Goal: Information Seeking & Learning: Find specific page/section

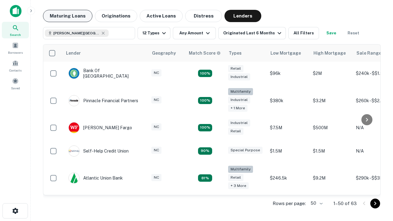
click at [68, 16] on button "Maturing Loans" at bounding box center [67, 16] width 49 height 12
